Goal: Task Accomplishment & Management: Manage account settings

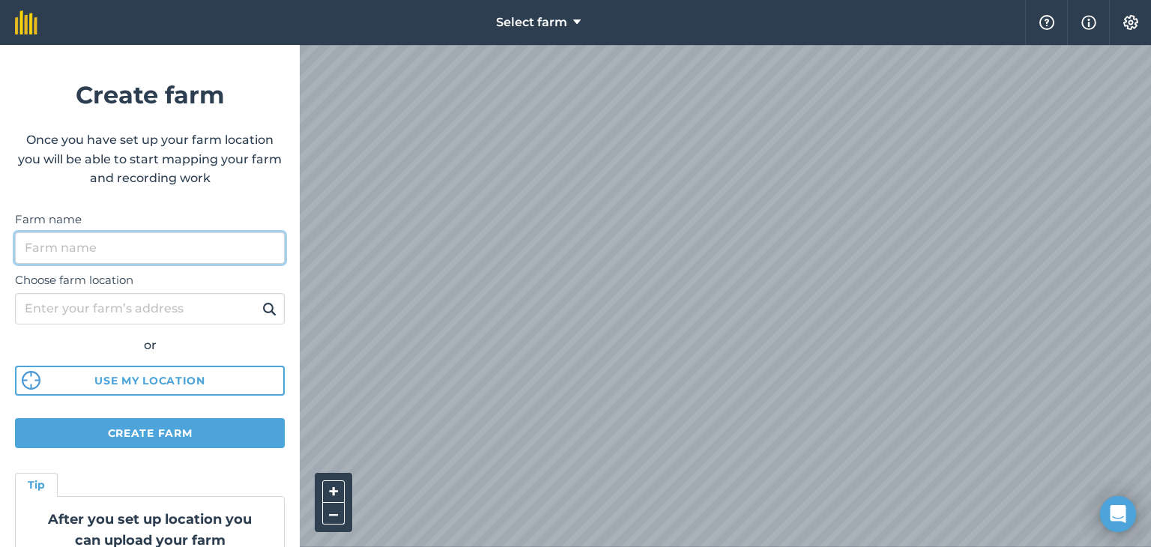
click at [159, 260] on input "Farm name" at bounding box center [150, 247] width 270 height 31
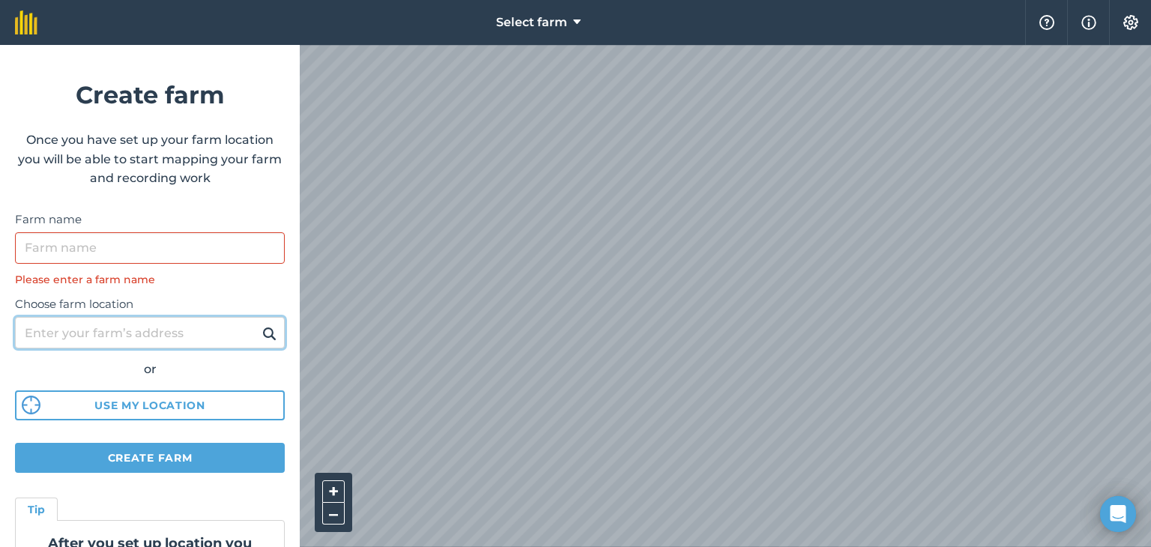
click at [212, 298] on div "Choose farm location or Use my location" at bounding box center [150, 354] width 270 height 133
type input "badulla"
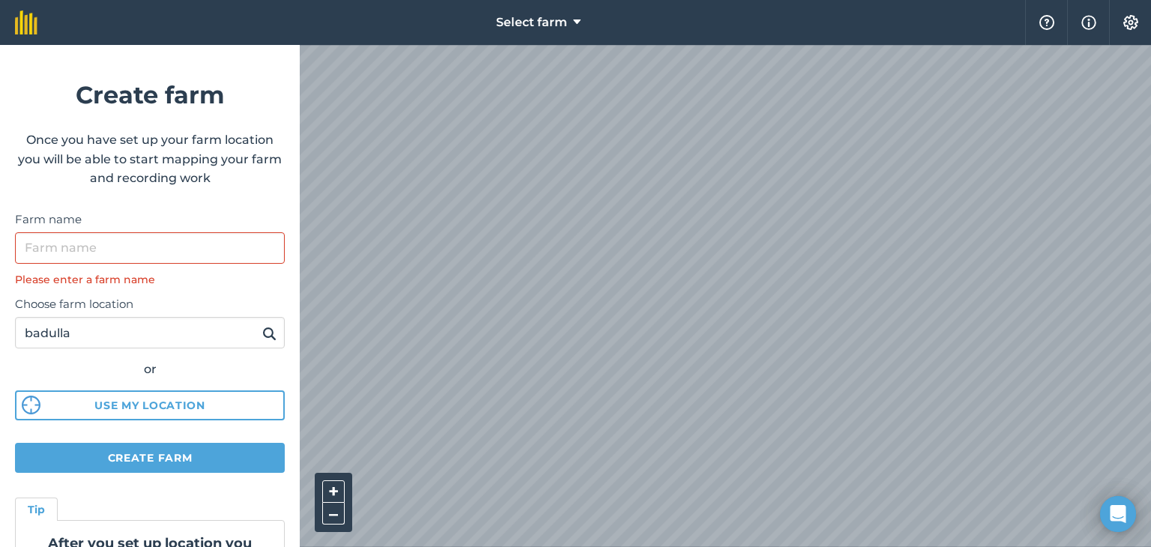
click at [263, 328] on img at bounding box center [269, 334] width 14 height 18
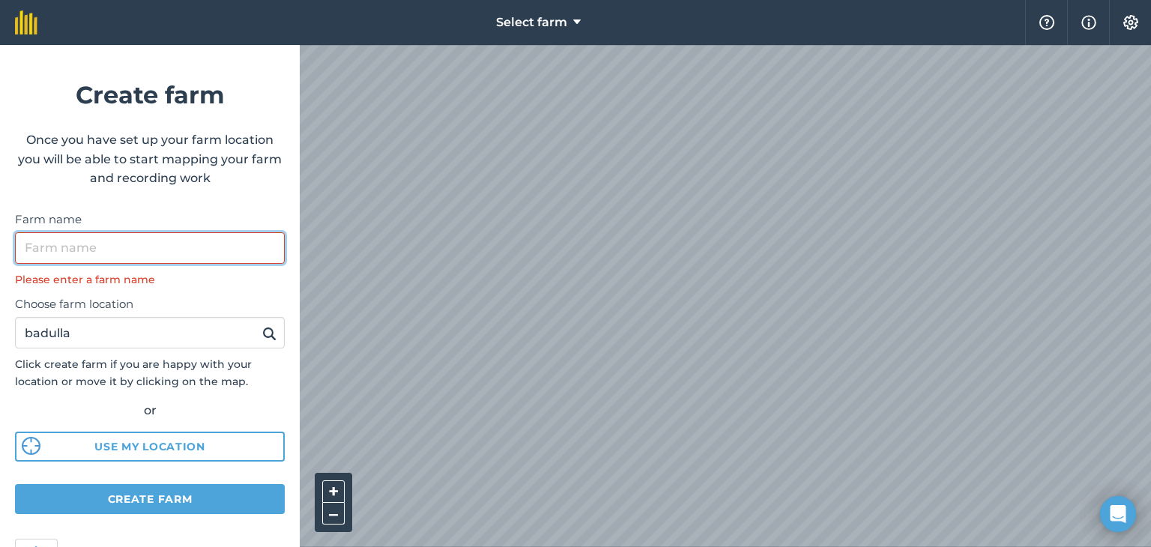
click at [207, 247] on input "Farm name" at bounding box center [150, 247] width 270 height 31
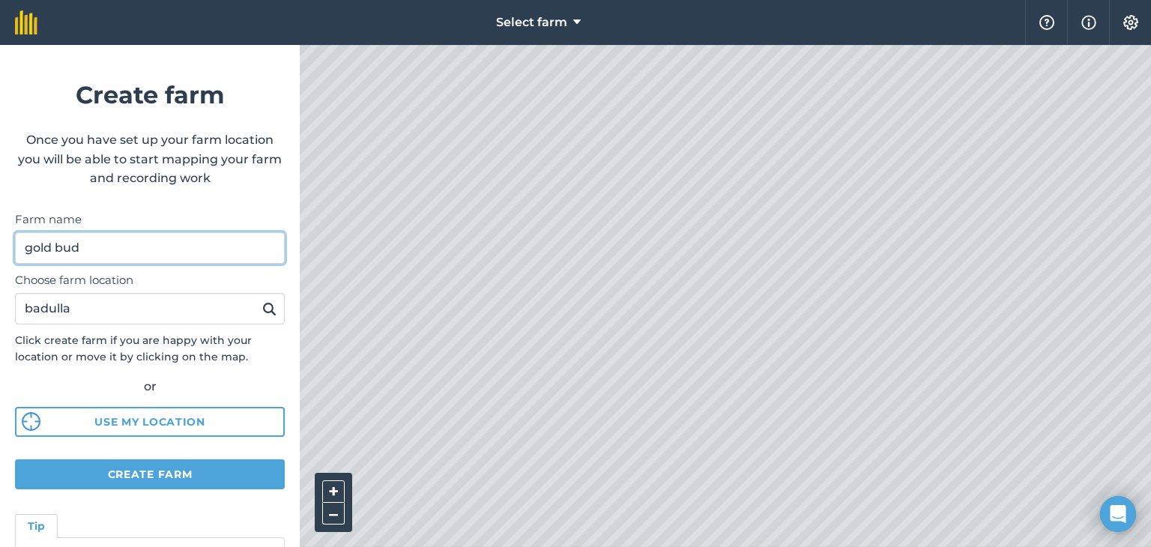
type input "gold bud"
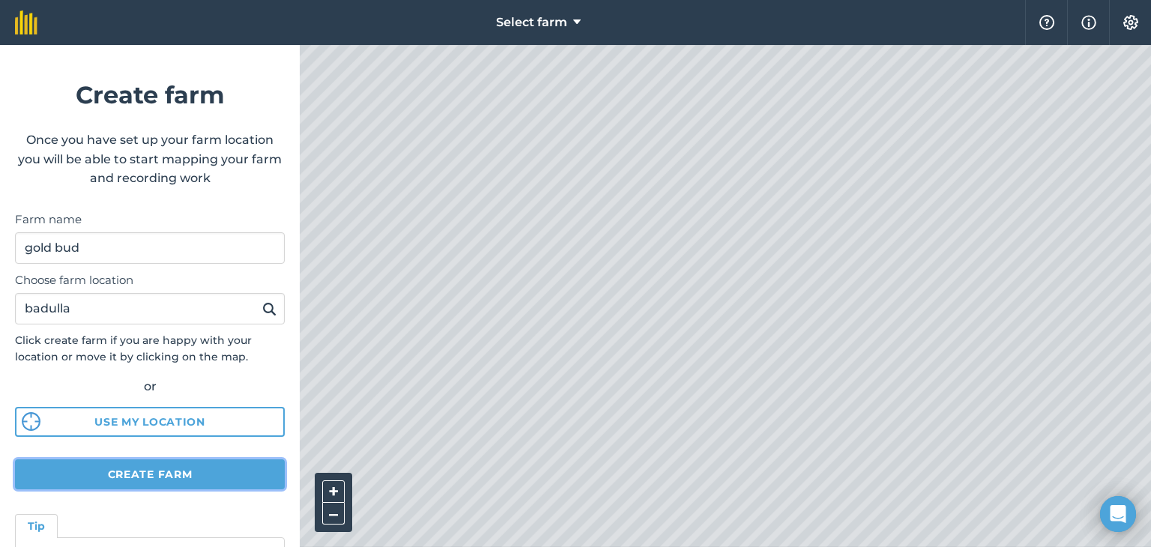
click at [168, 477] on button "Create farm" at bounding box center [150, 474] width 270 height 30
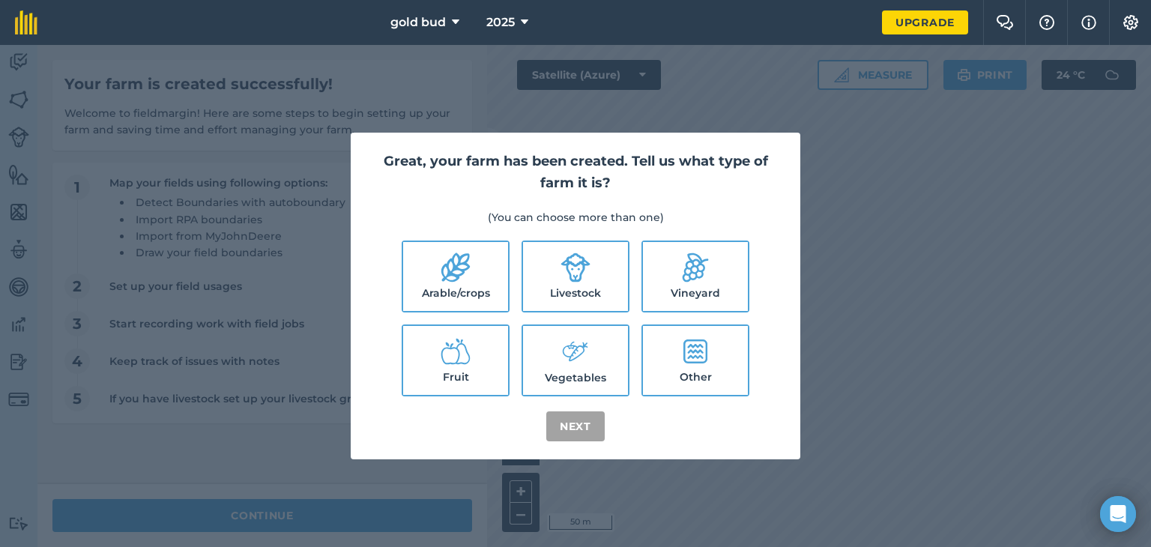
click at [576, 380] on label "Vegetables" at bounding box center [575, 360] width 105 height 69
checkbox input "true"
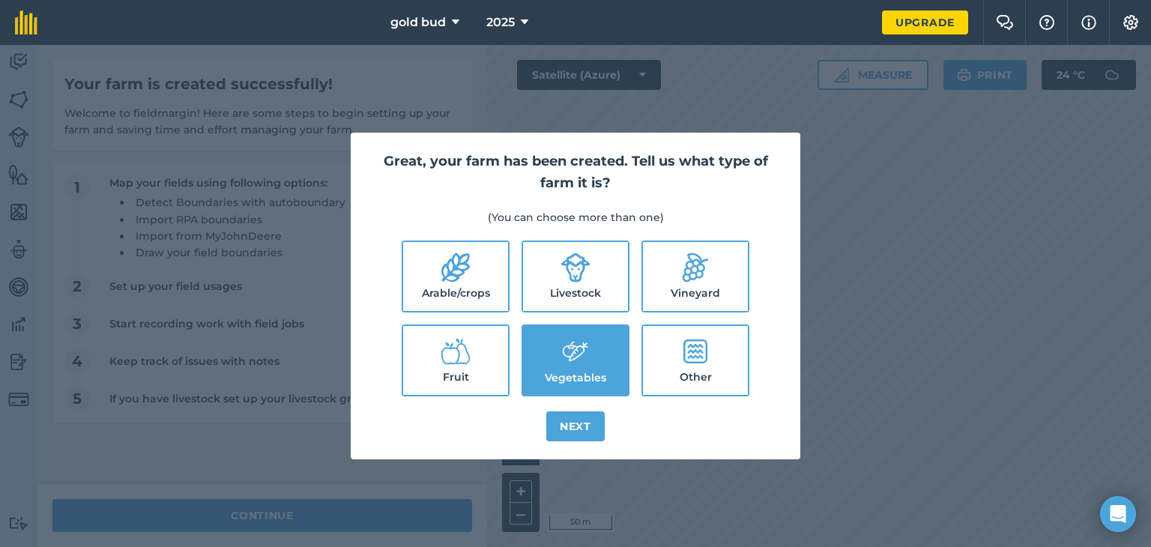
click at [477, 300] on label "Arable/crops" at bounding box center [455, 276] width 105 height 69
checkbox input "true"
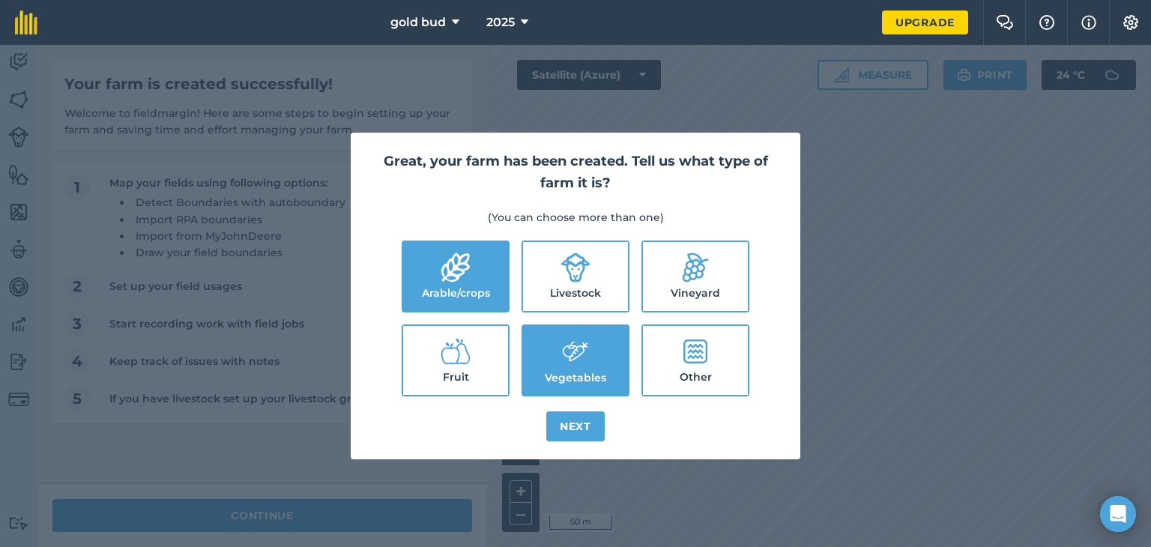
click at [471, 381] on label "Fruit" at bounding box center [455, 360] width 105 height 69
checkbox input "true"
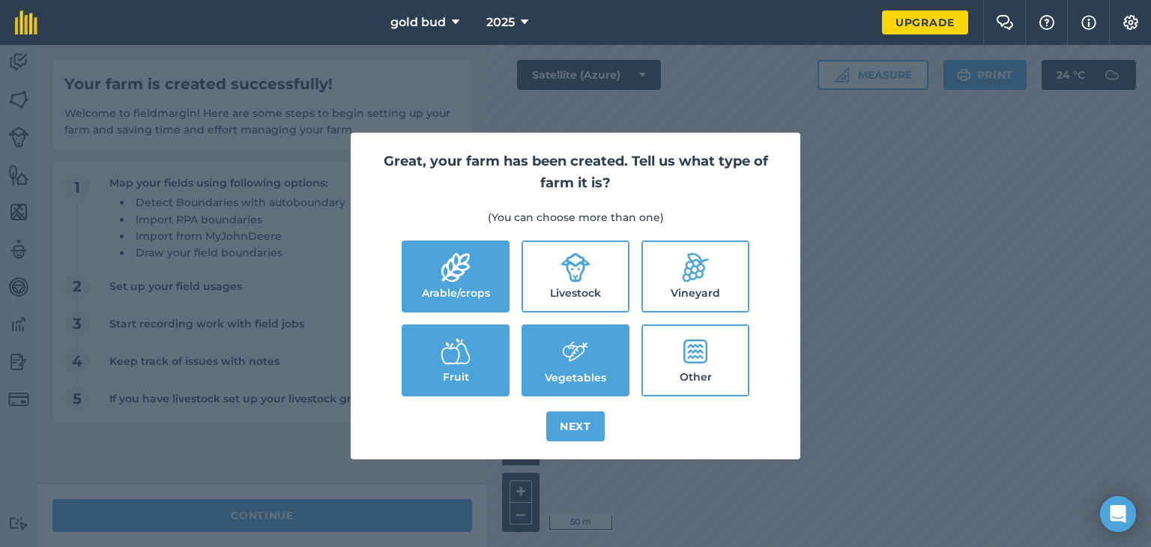
click at [693, 387] on label "Other" at bounding box center [695, 360] width 105 height 69
checkbox input "true"
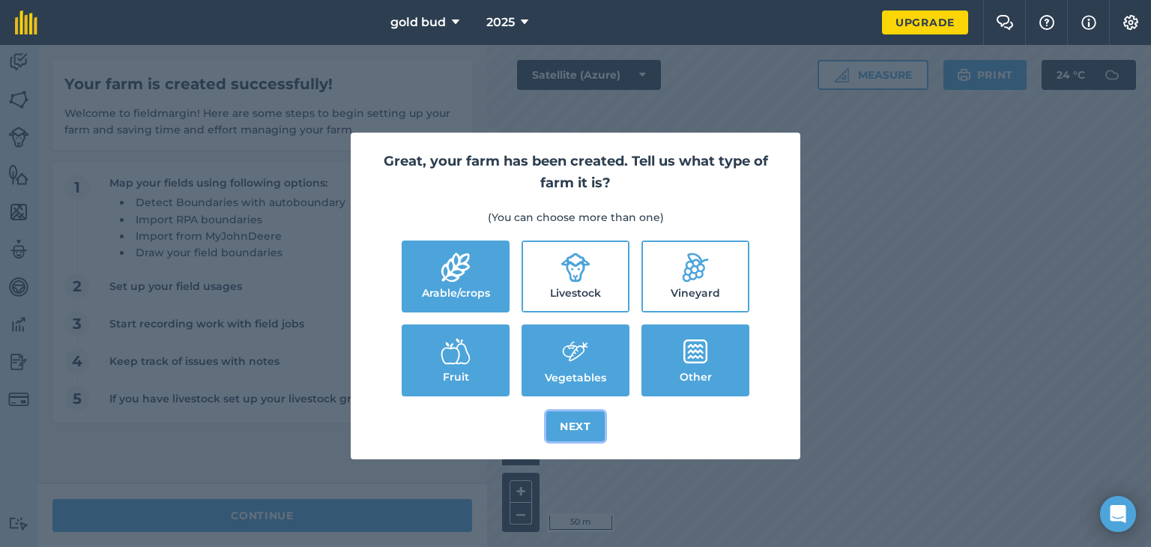
click at [573, 423] on button "Next" at bounding box center [575, 426] width 58 height 30
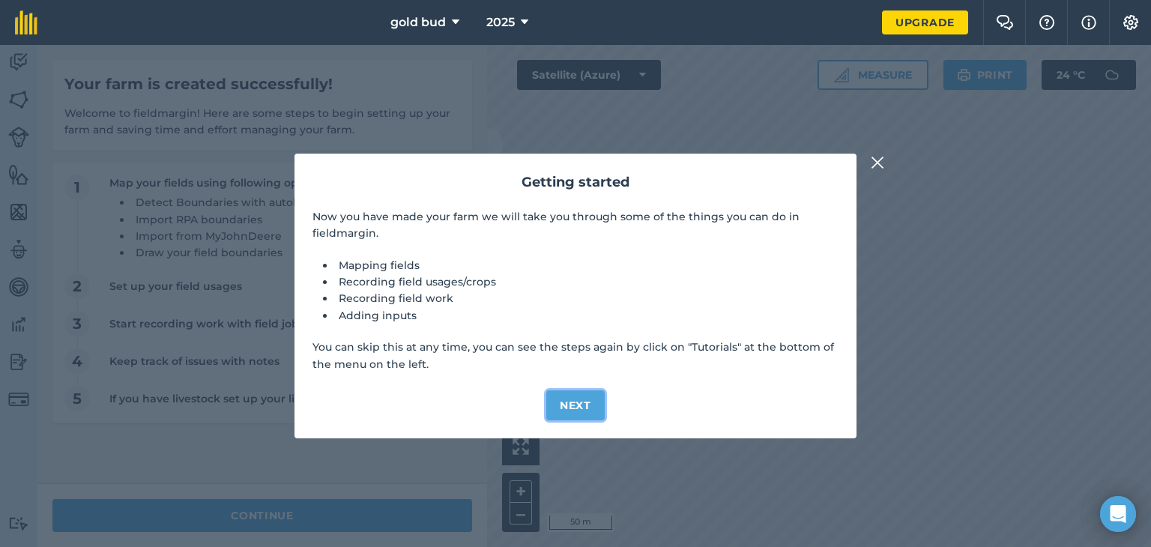
click at [573, 411] on button "Next" at bounding box center [575, 405] width 58 height 30
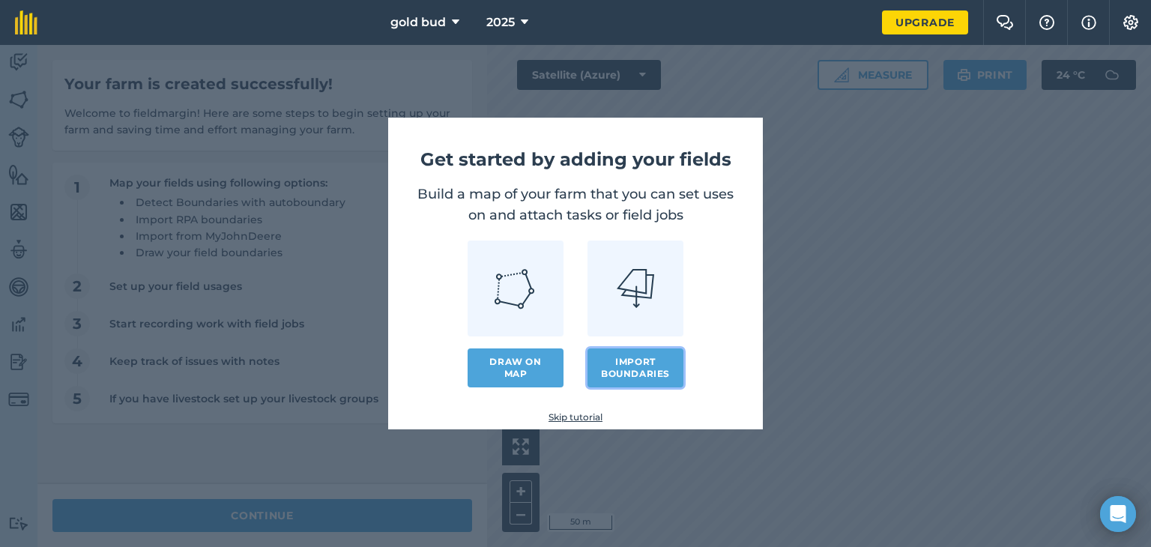
click at [608, 368] on button "Import boundaries" at bounding box center [636, 368] width 96 height 39
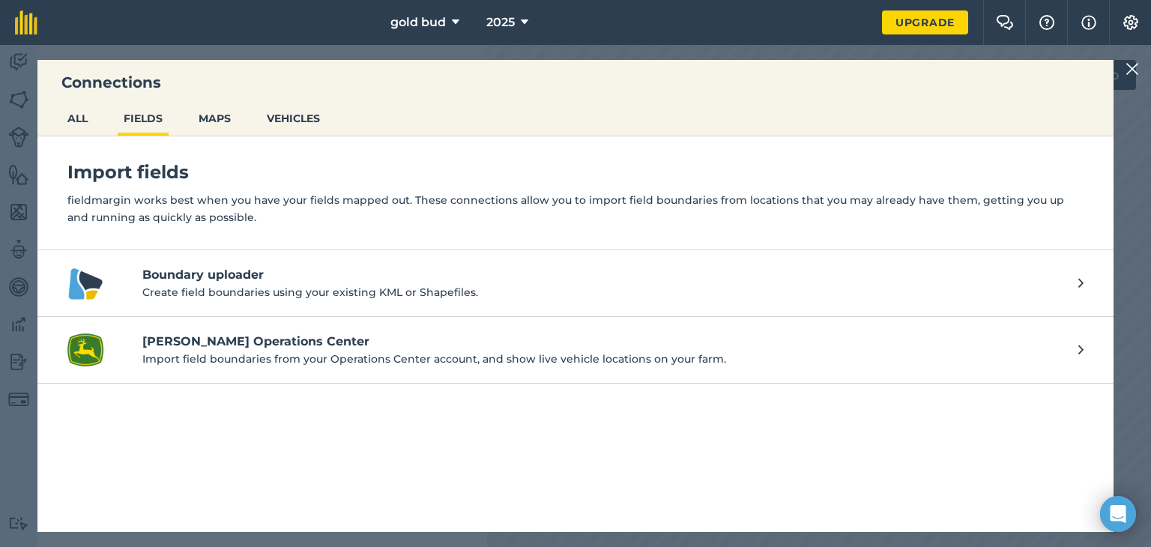
click at [406, 297] on p "Create field boundaries using your existing KML or Shapefiles." at bounding box center [602, 292] width 921 height 16
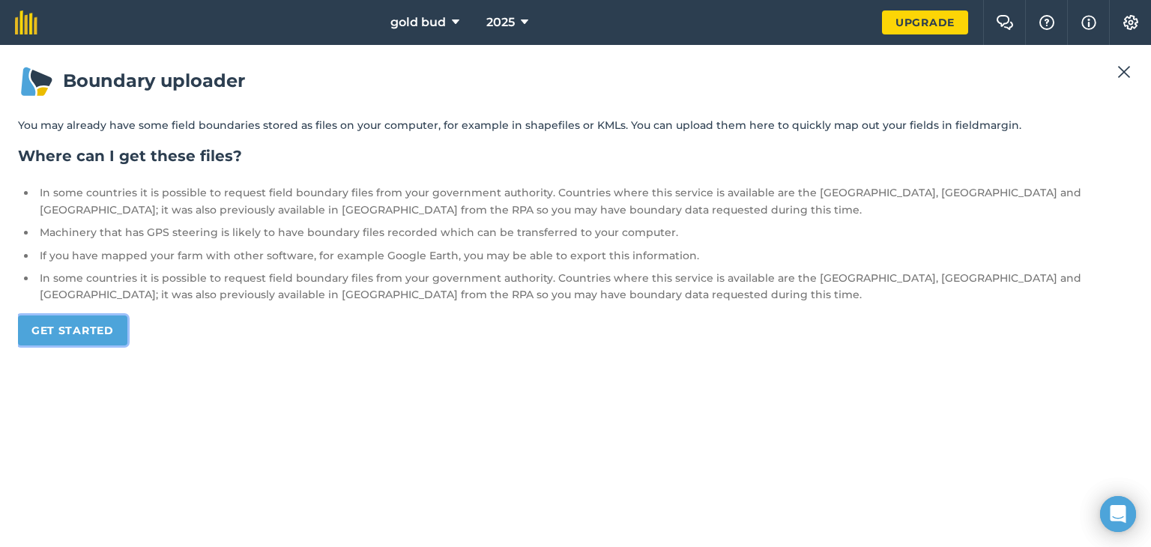
click at [75, 331] on link "Get started" at bounding box center [72, 331] width 109 height 30
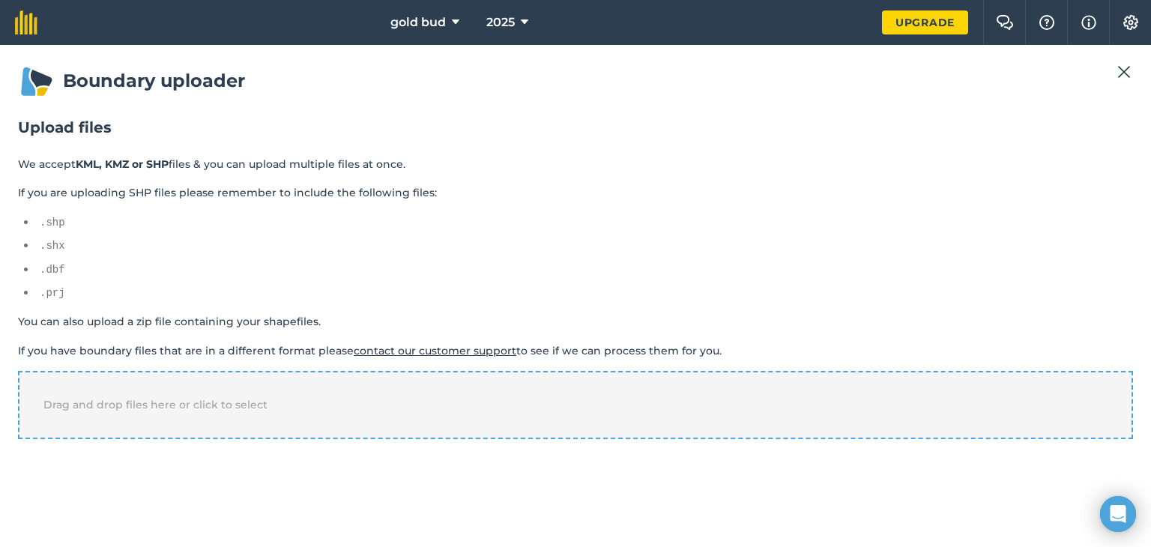
click at [129, 412] on div "Drag and drop files here or click to select" at bounding box center [575, 404] width 1115 height 67
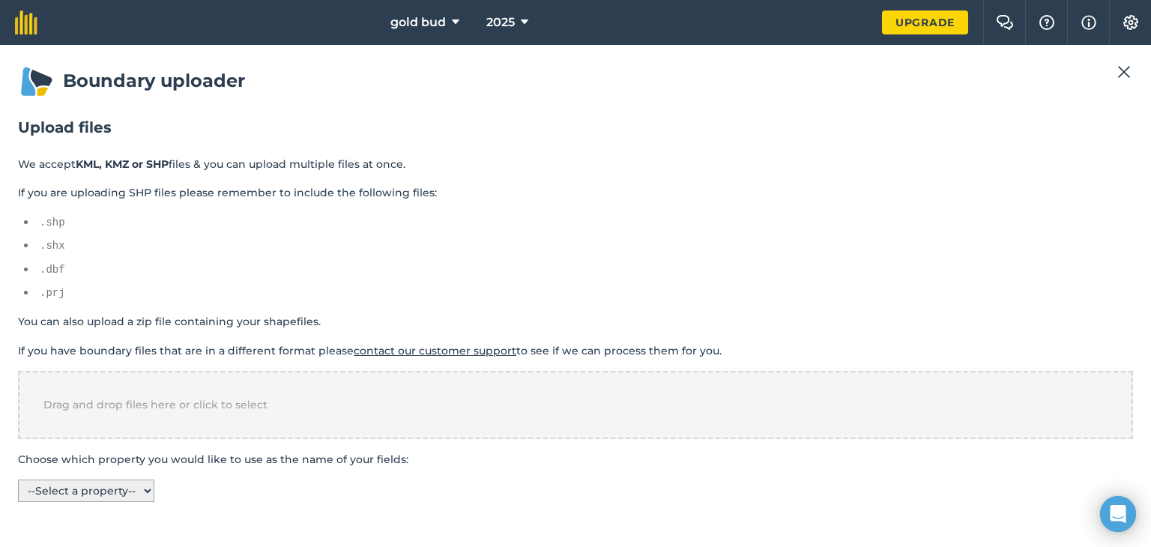
click at [139, 486] on select "-- Select a property -- name" at bounding box center [86, 491] width 136 height 22
click at [137, 489] on select "-- Select a property -- name" at bounding box center [86, 491] width 136 height 22
click at [148, 480] on select "-- Select a property -- name" at bounding box center [86, 491] width 136 height 22
select select "name"
click at [18, 480] on select "-- Select a property -- name" at bounding box center [86, 491] width 136 height 22
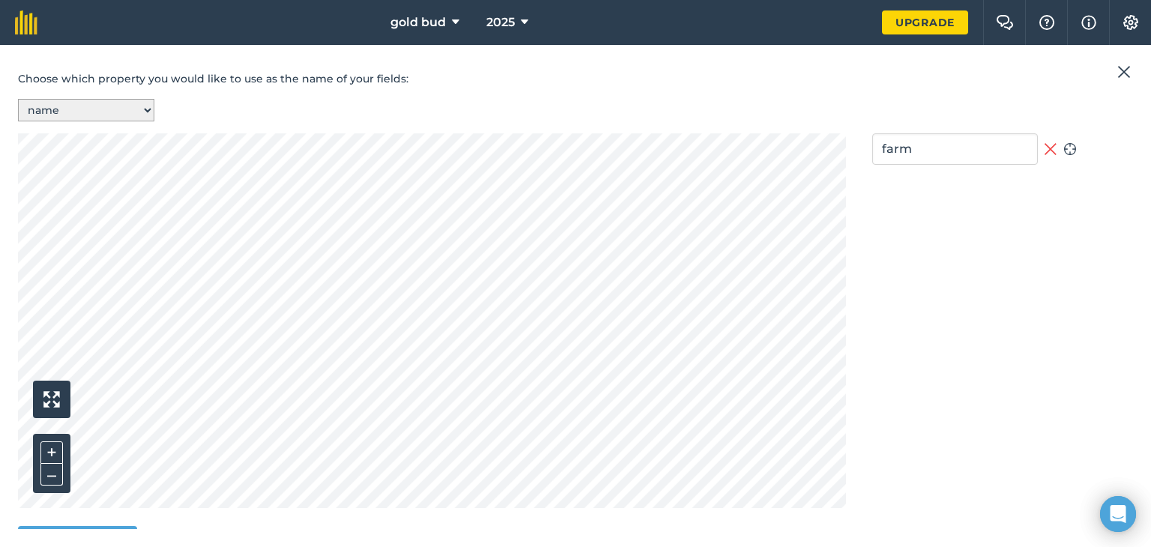
scroll to position [414, 0]
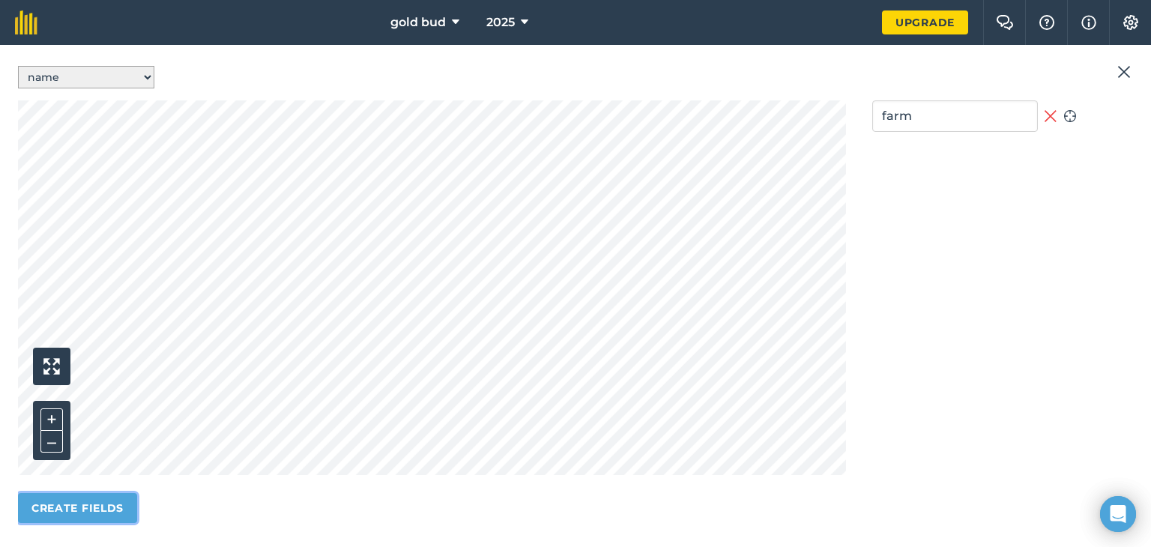
click at [118, 513] on button "Create fields" at bounding box center [77, 508] width 119 height 30
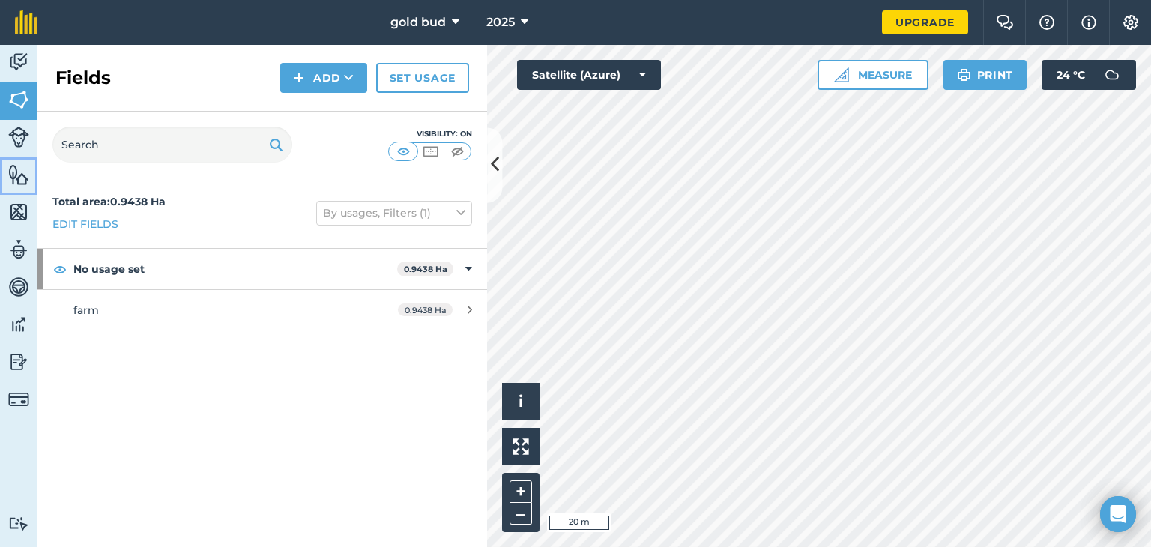
click at [18, 183] on img at bounding box center [18, 174] width 21 height 22
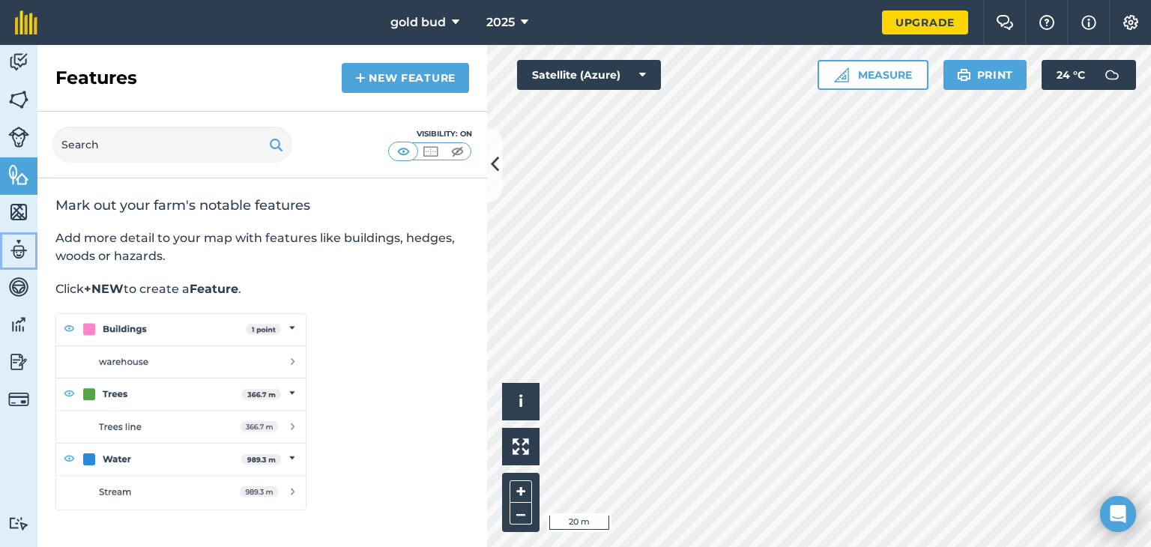
click at [21, 259] on img at bounding box center [18, 249] width 21 height 22
select select "MEMBER"
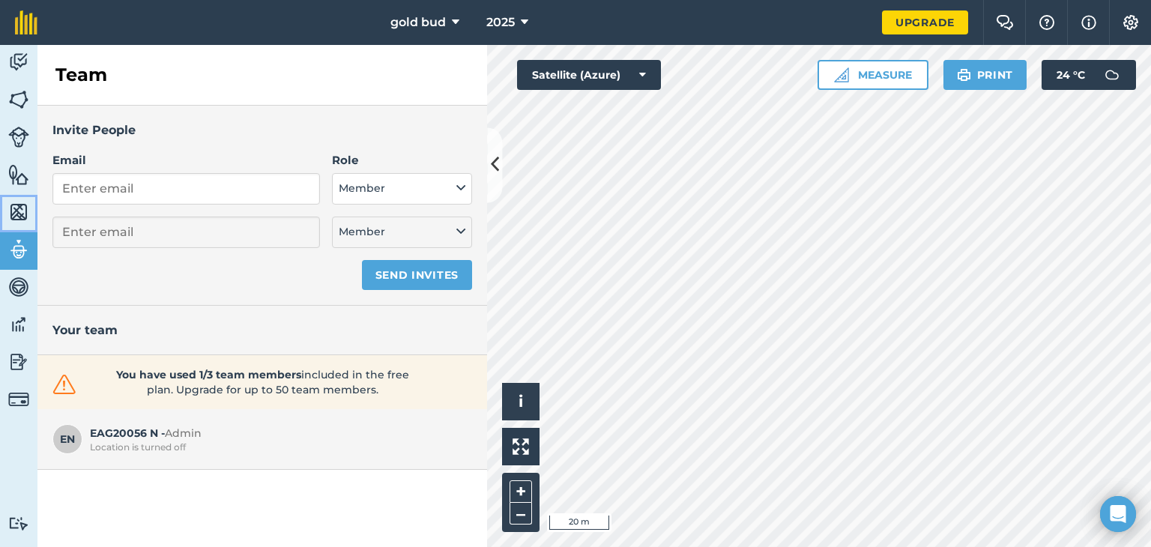
click at [20, 206] on img at bounding box center [18, 212] width 21 height 22
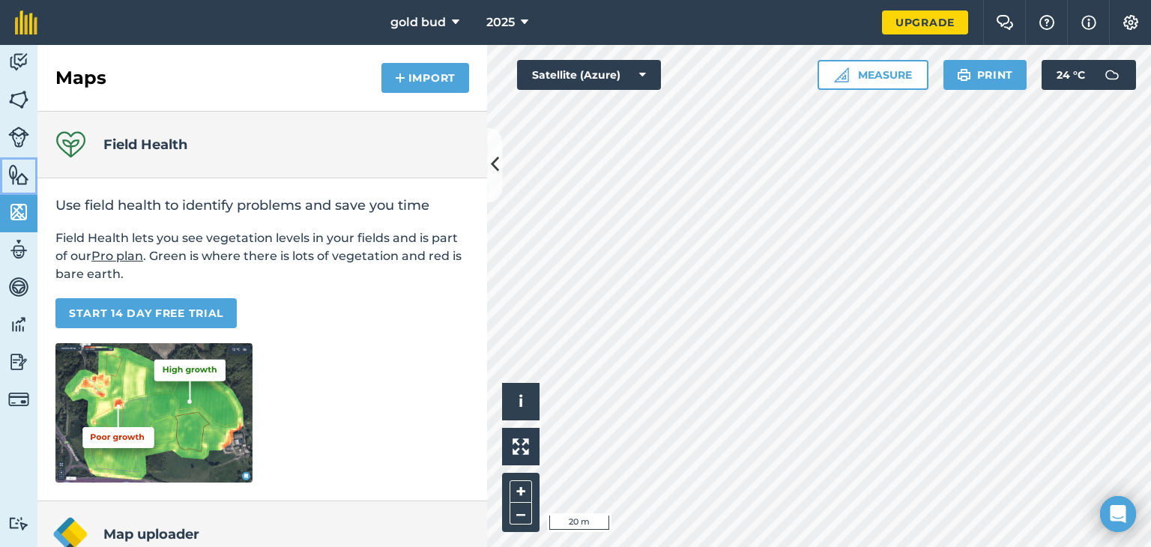
click at [25, 178] on img at bounding box center [18, 174] width 21 height 22
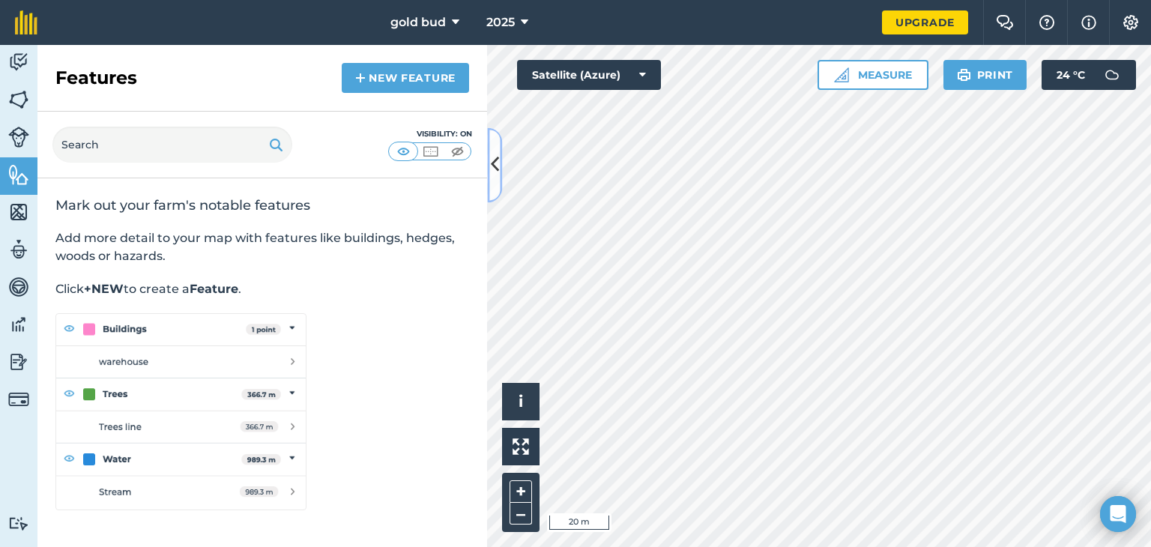
click at [492, 167] on icon at bounding box center [495, 165] width 8 height 26
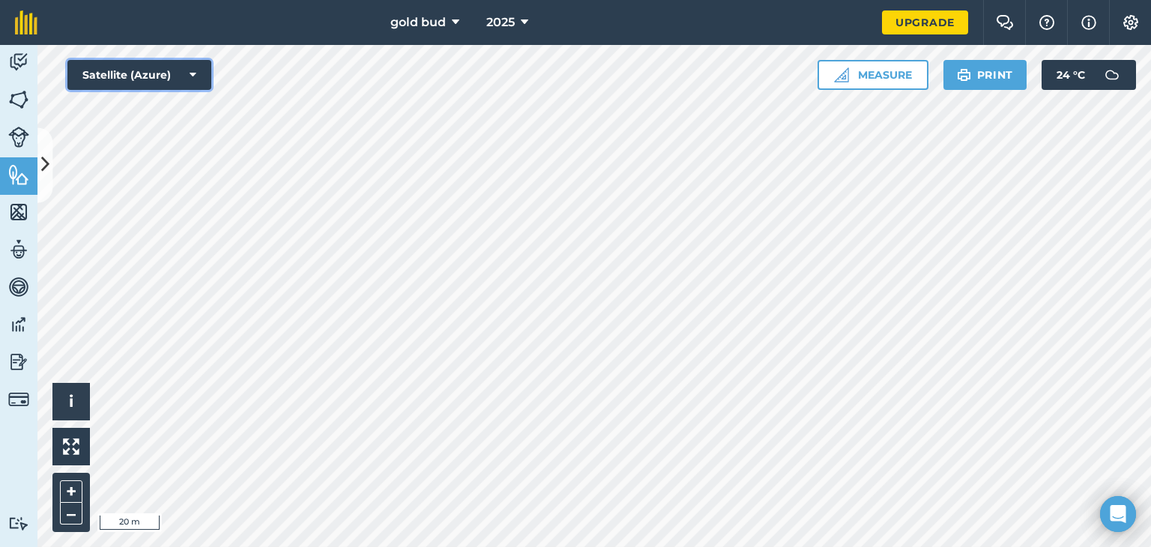
click at [149, 76] on button "Satellite (Azure)" at bounding box center [139, 75] width 144 height 30
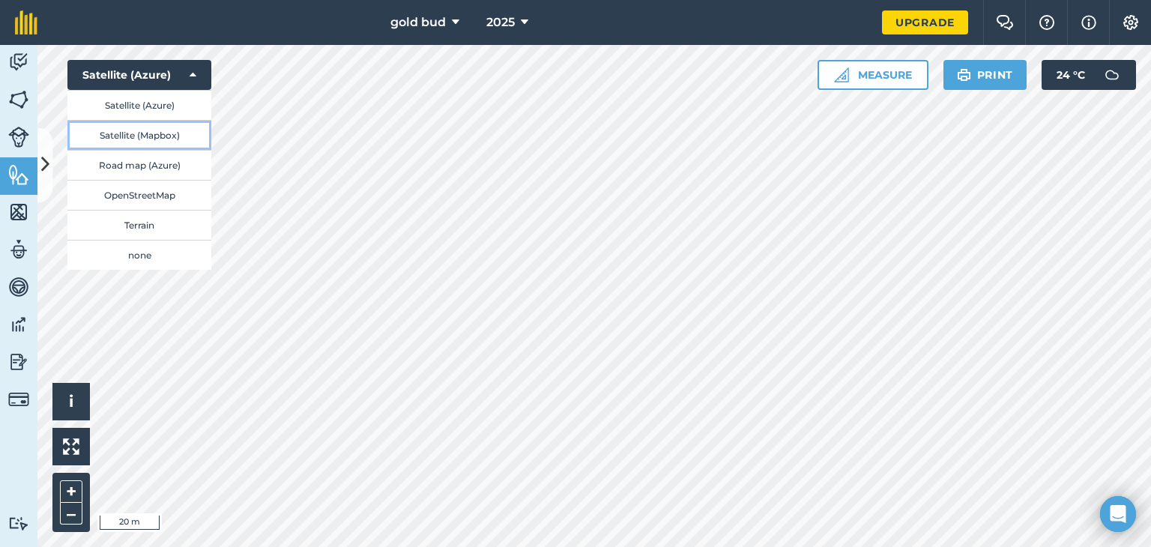
click at [160, 138] on button "Satellite (Mapbox)" at bounding box center [139, 135] width 144 height 30
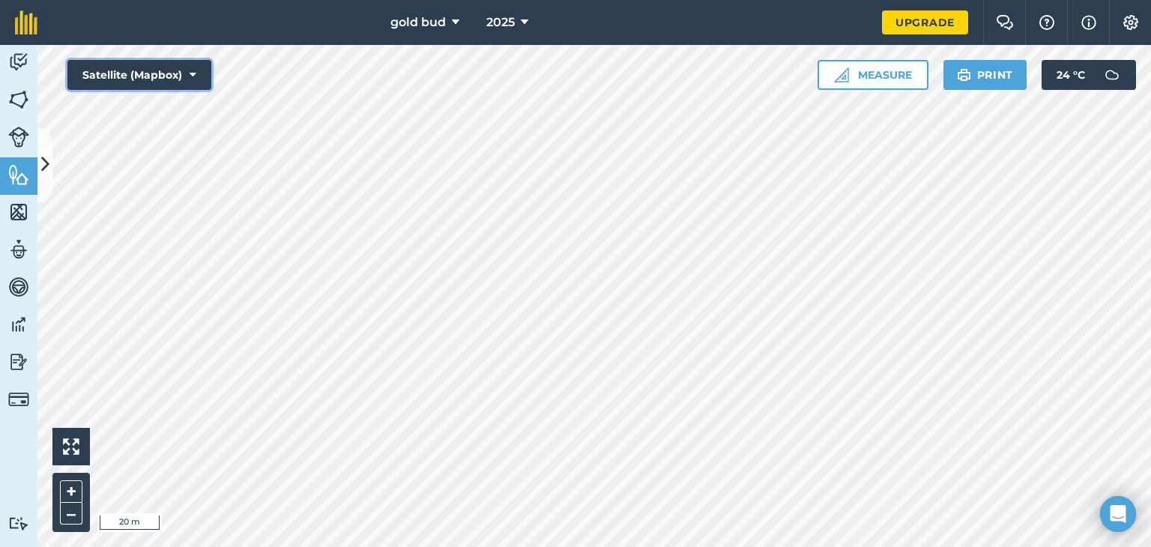
click at [177, 75] on button "Satellite (Mapbox)" at bounding box center [139, 75] width 144 height 30
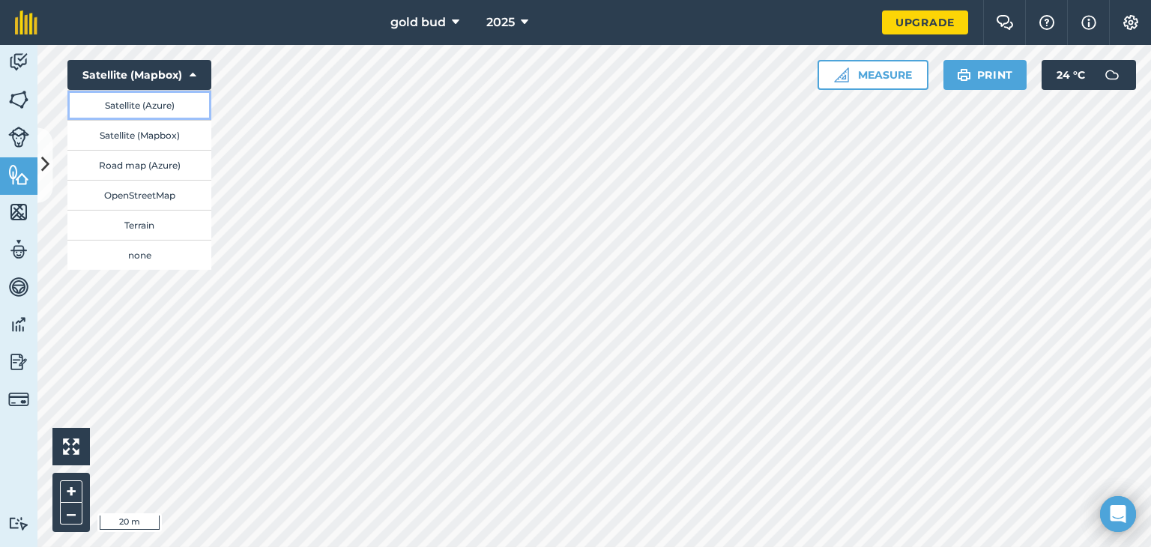
click at [161, 116] on button "Satellite (Azure)" at bounding box center [139, 105] width 144 height 30
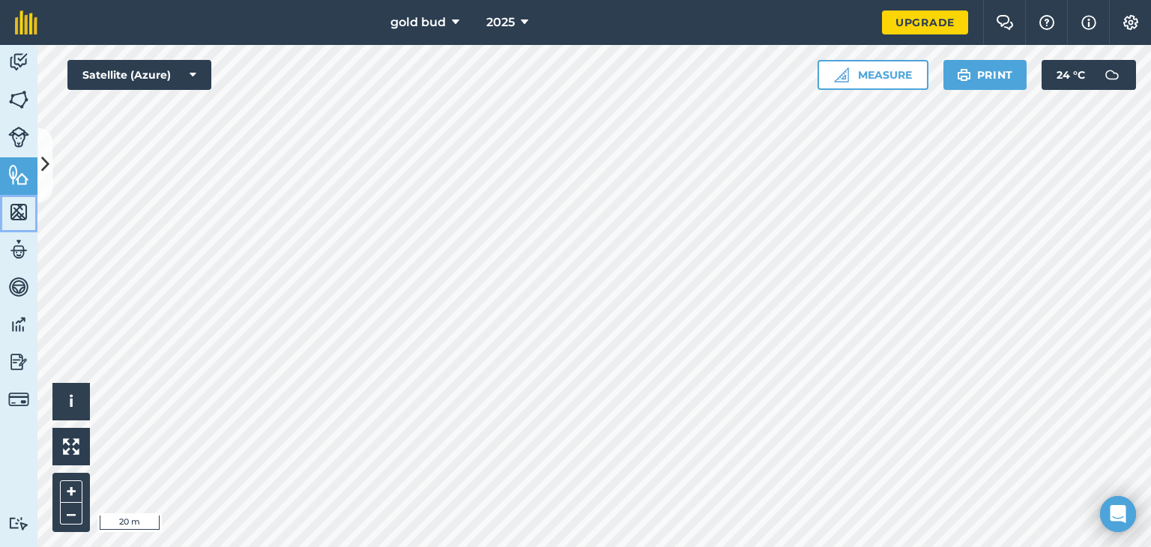
click at [25, 208] on img at bounding box center [18, 212] width 21 height 22
click at [27, 127] on img at bounding box center [18, 137] width 21 height 21
click at [42, 154] on icon at bounding box center [45, 165] width 8 height 26
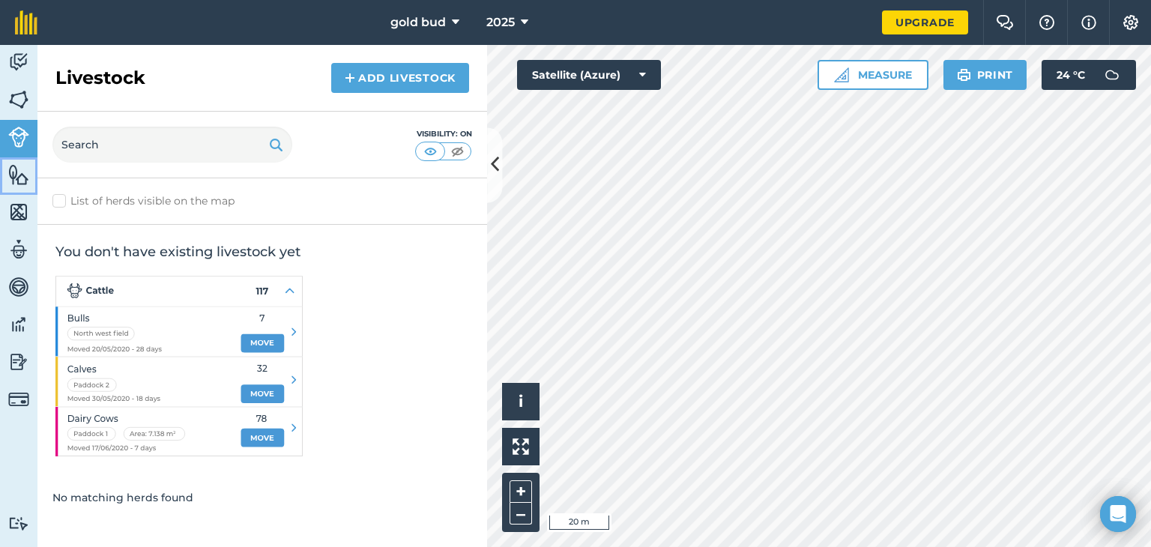
click at [12, 162] on link "Features" at bounding box center [18, 175] width 37 height 37
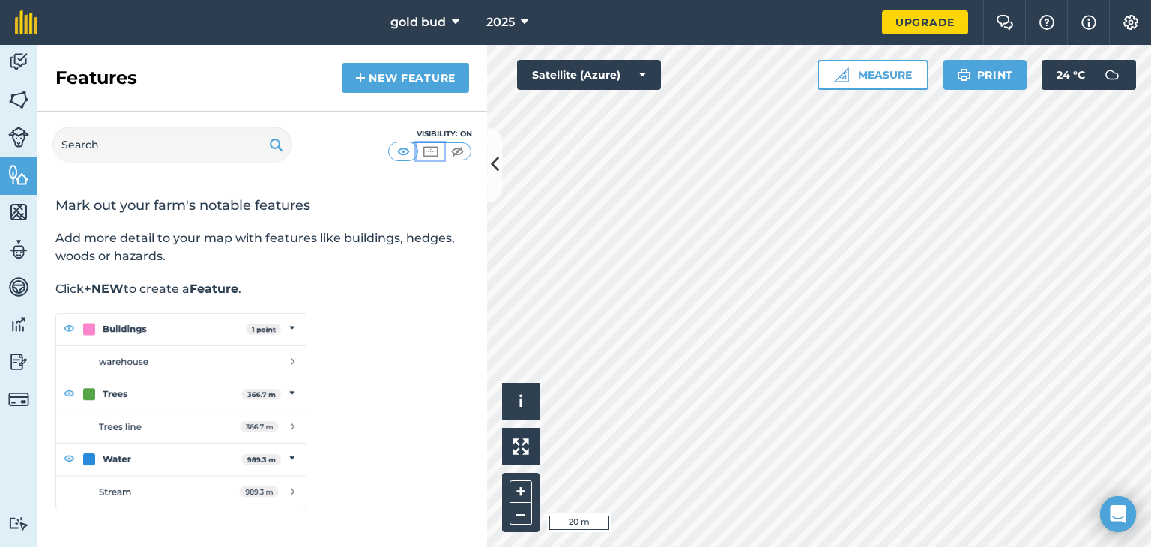
click at [428, 154] on img at bounding box center [430, 151] width 19 height 15
click at [406, 152] on img at bounding box center [403, 151] width 19 height 15
click at [245, 139] on input "text" at bounding box center [172, 145] width 240 height 36
type input "greenhouse"
click at [387, 82] on link "New feature" at bounding box center [405, 78] width 127 height 30
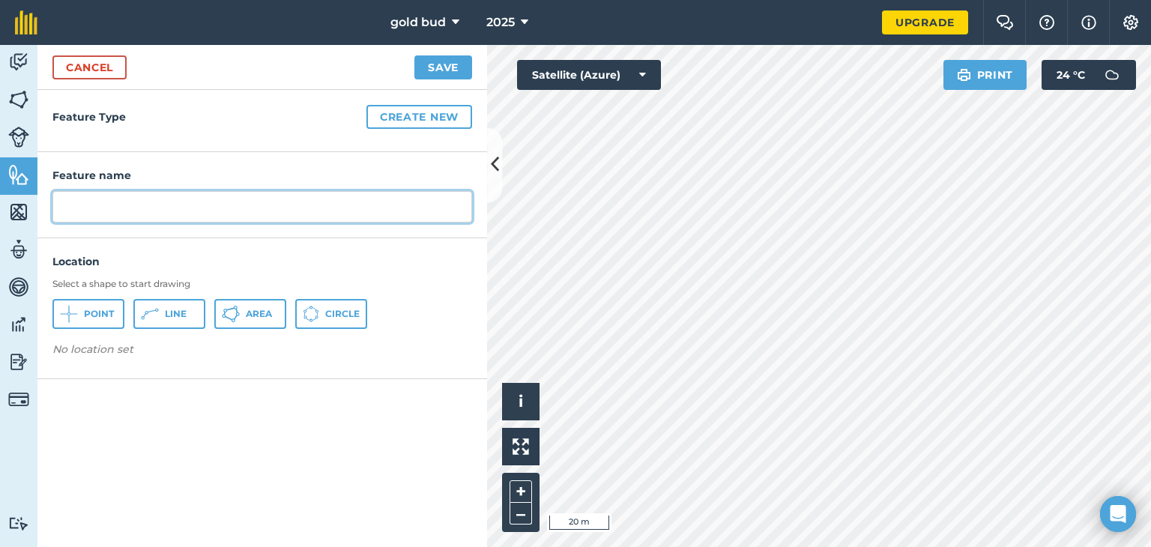
click at [107, 217] on input "text" at bounding box center [262, 206] width 420 height 31
type input "greenhouse"
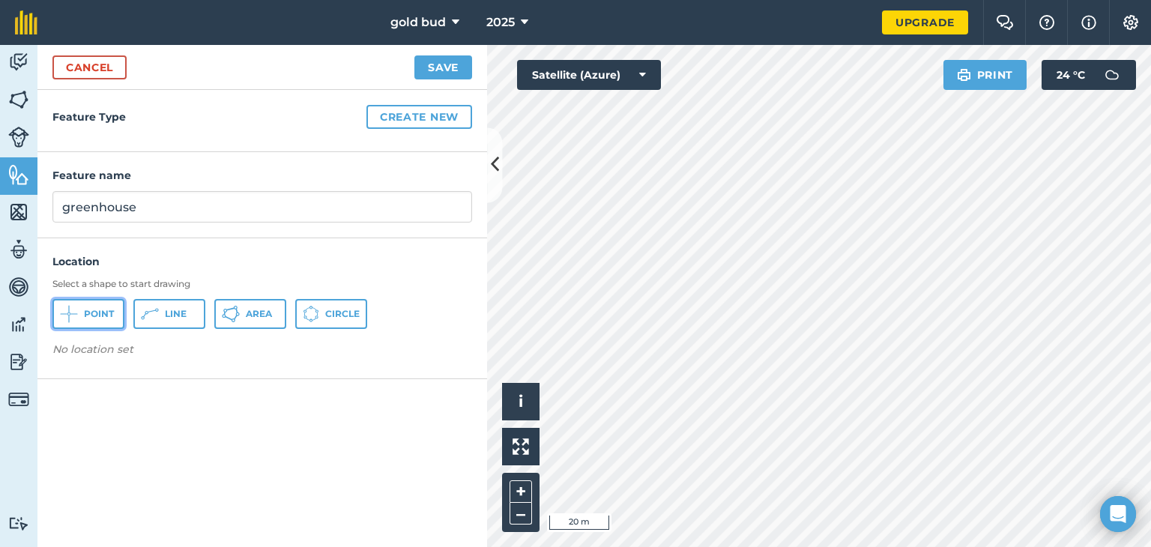
click at [109, 319] on button "Point" at bounding box center [88, 314] width 72 height 30
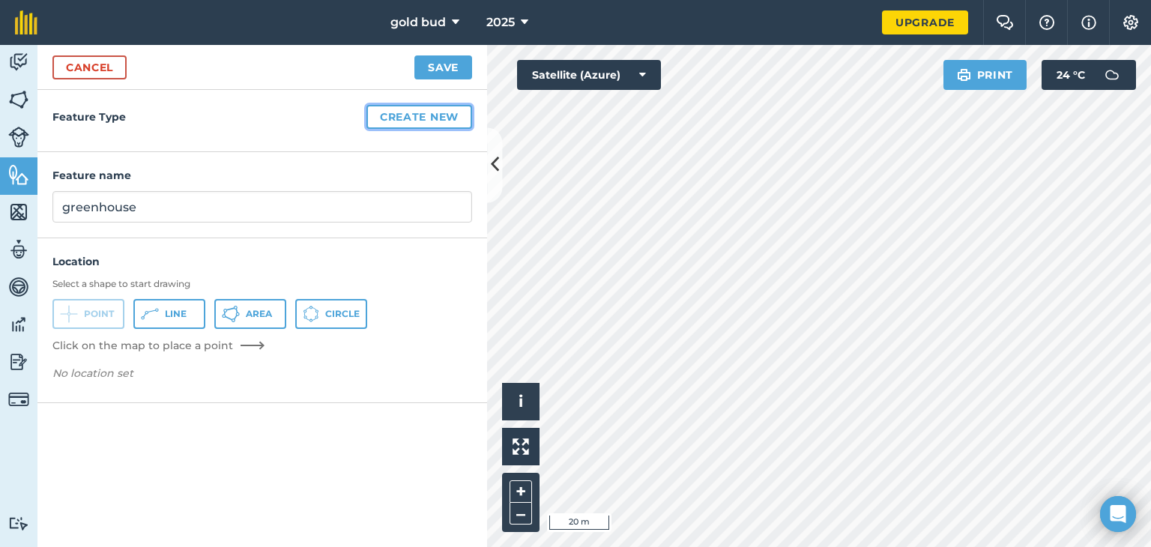
click at [414, 115] on button "Create new" at bounding box center [419, 117] width 106 height 24
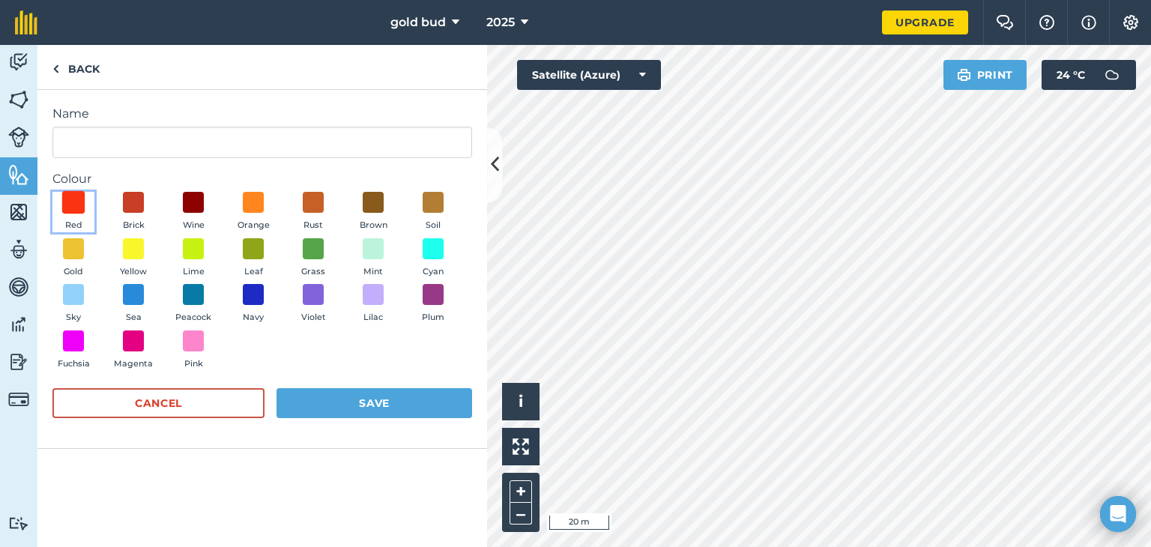
click at [74, 208] on span at bounding box center [73, 202] width 23 height 23
click at [407, 402] on button "Save" at bounding box center [375, 403] width 196 height 30
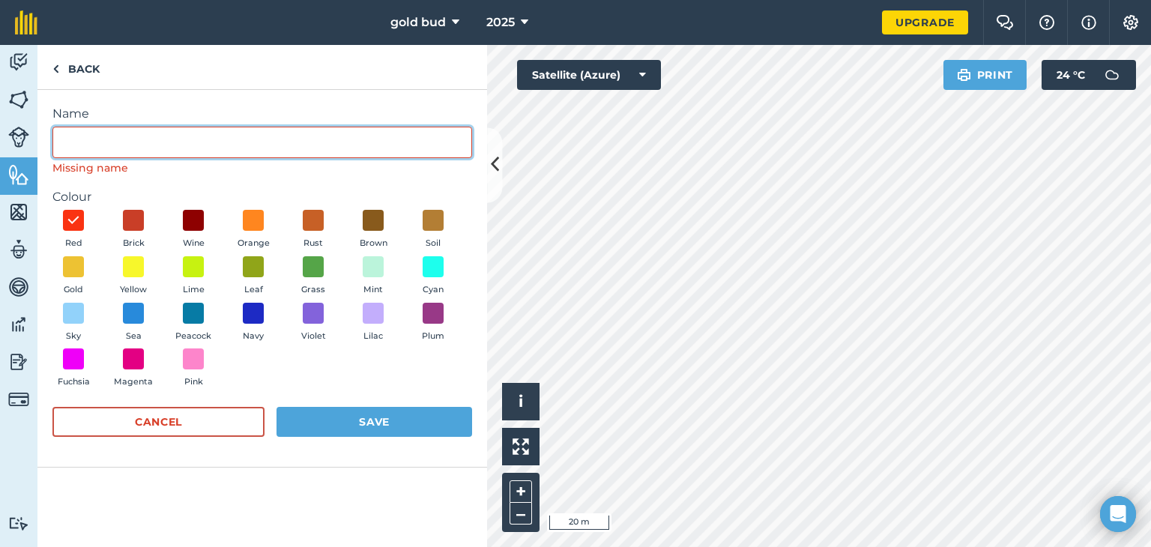
click at [360, 149] on input "Name" at bounding box center [262, 142] width 420 height 31
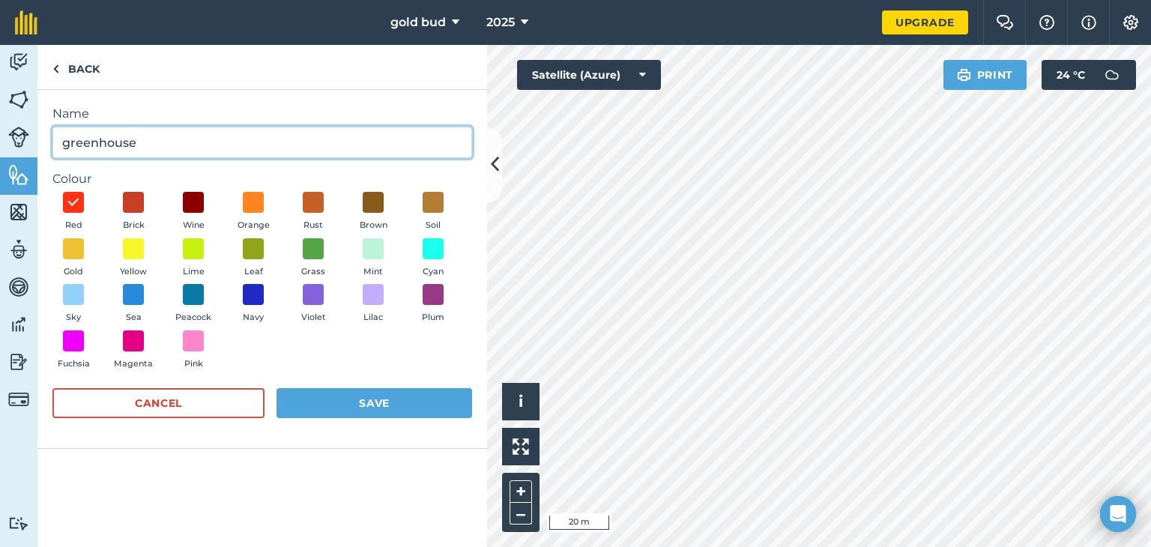
type input "greenhouse"
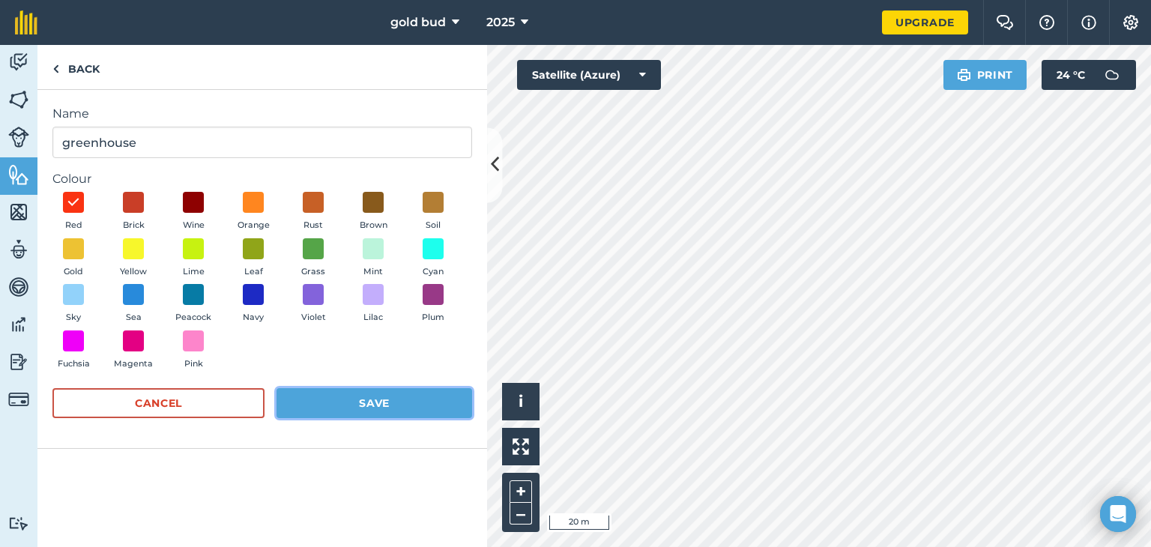
click at [404, 408] on button "Save" at bounding box center [375, 403] width 196 height 30
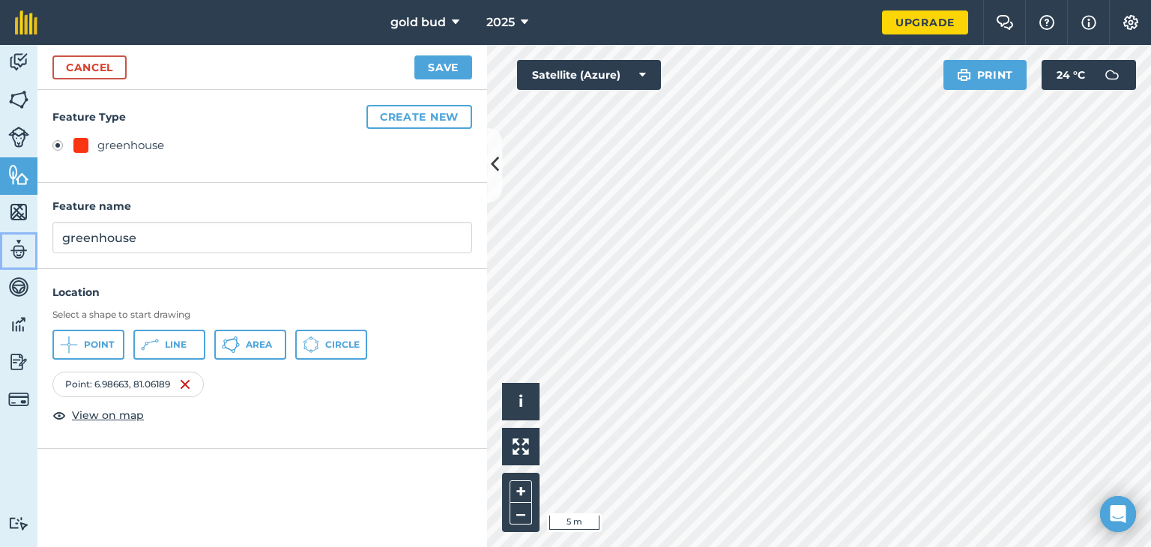
click at [15, 232] on link "Team" at bounding box center [18, 250] width 37 height 37
select select "MEMBER"
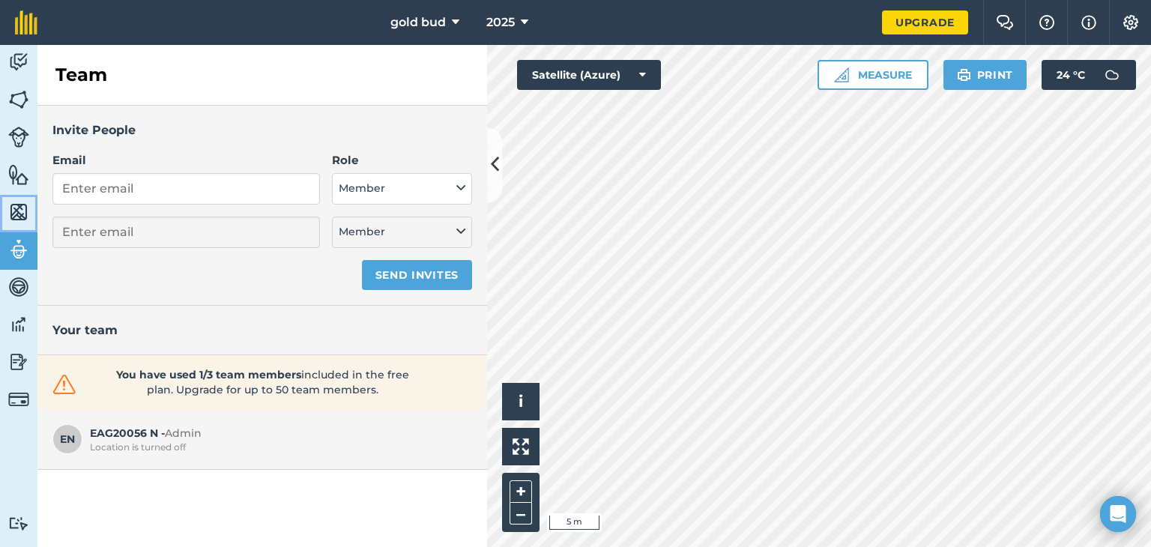
click at [18, 195] on link "Maps" at bounding box center [18, 213] width 37 height 37
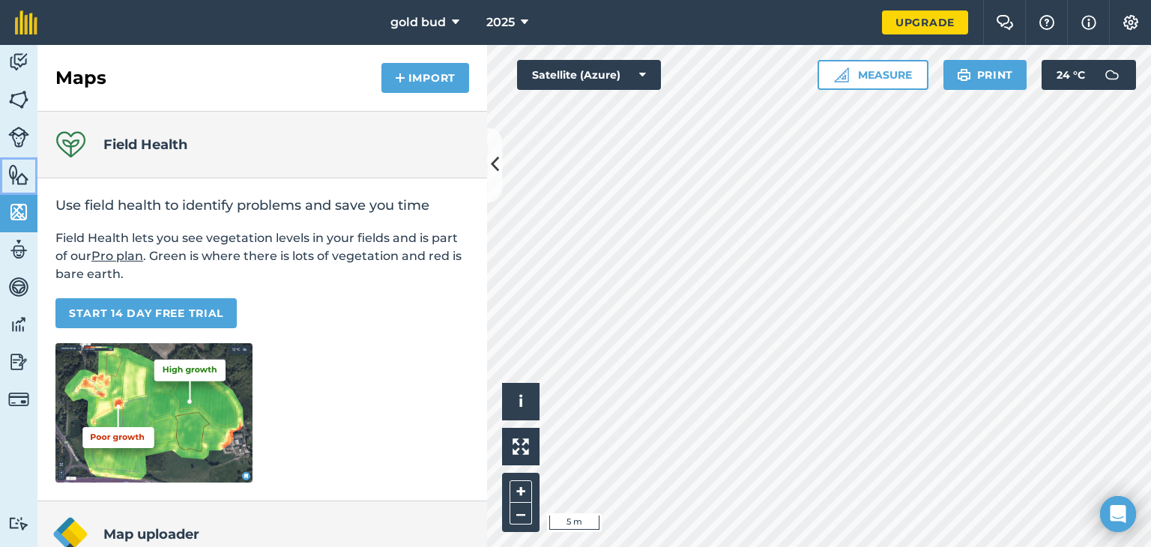
click at [12, 174] on img at bounding box center [18, 174] width 21 height 22
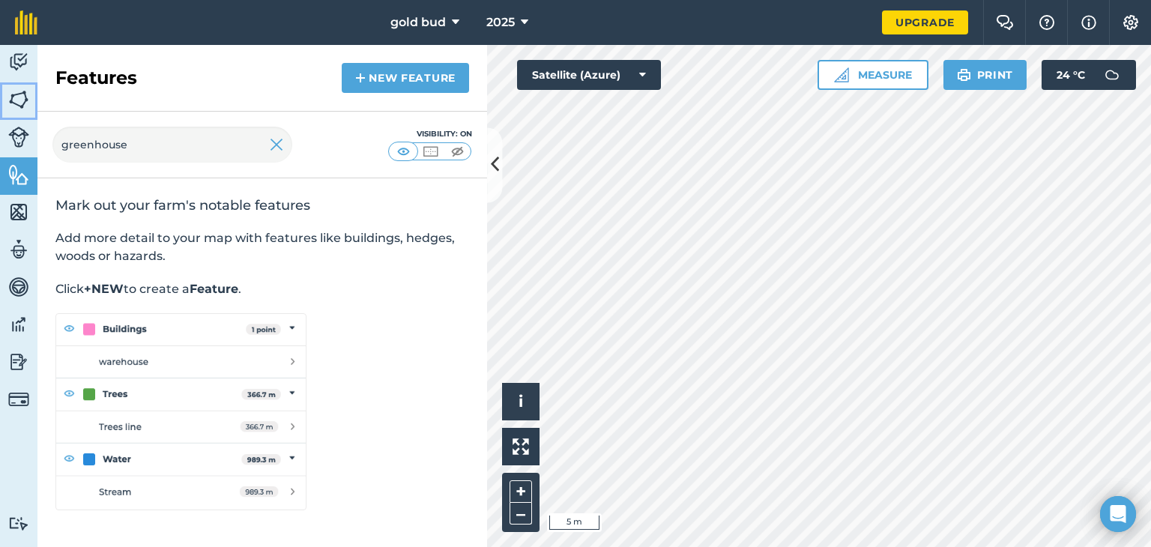
click at [21, 88] on img at bounding box center [18, 99] width 21 height 22
